Goal: Information Seeking & Learning: Learn about a topic

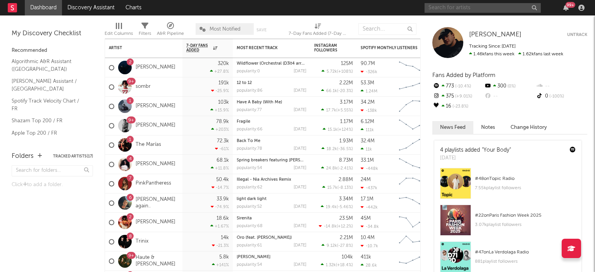
click at [455, 10] on input "text" at bounding box center [483, 8] width 116 height 10
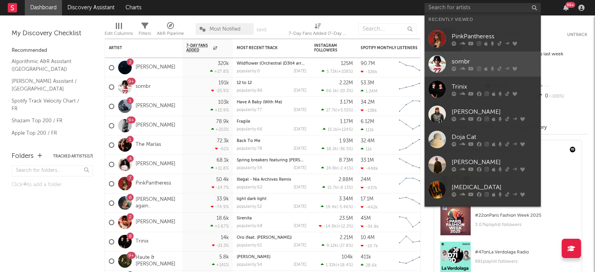
click at [480, 55] on link "sombr" at bounding box center [483, 64] width 116 height 25
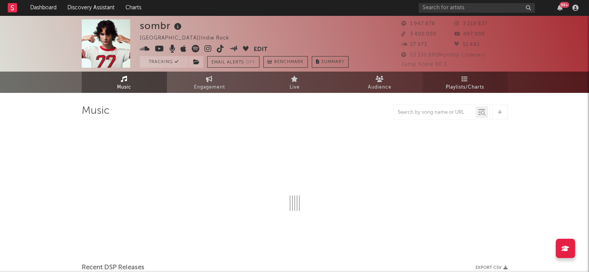
select select "6m"
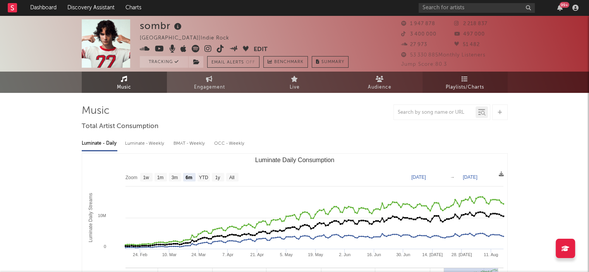
click at [460, 87] on span "Playlists/Charts" at bounding box center [465, 87] width 38 height 9
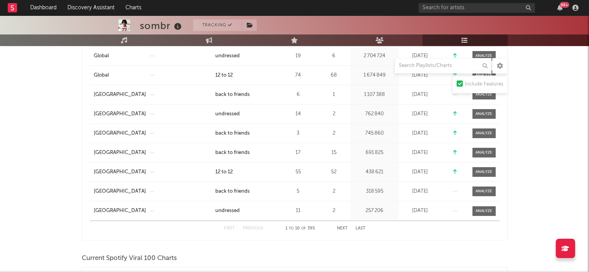
scroll to position [330, 0]
